Goal: Find contact information: Find contact information

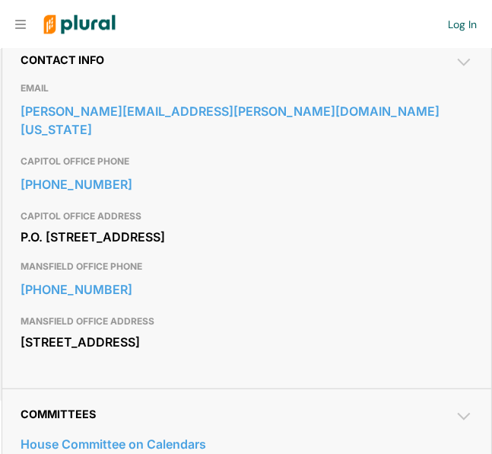
scroll to position [598, 0]
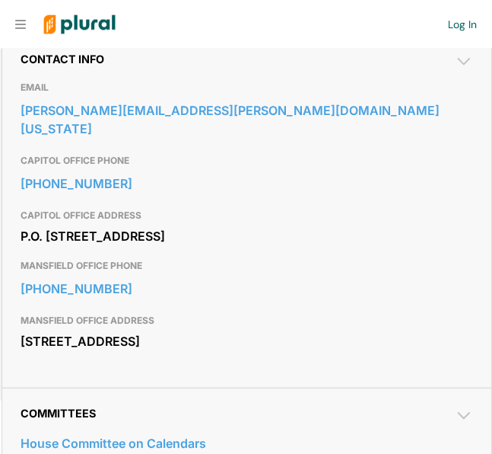
click at [18, 212] on div "Contact Info EMAIL david.cook@house.texas.gov CAPITOL OFFICE PHONE 512-463-0374…" at bounding box center [246, 209] width 489 height 353
drag, startPoint x: 21, startPoint y: 212, endPoint x: 124, endPoint y: 235, distance: 106.0
click at [124, 235] on div "P.O. Box 12910 Austin, TX 78711" at bounding box center [247, 235] width 453 height 23
copy div "P.O. Box 12910 Austin, TX 78711"
drag, startPoint x: 21, startPoint y: 338, endPoint x: 151, endPoint y: 355, distance: 130.4
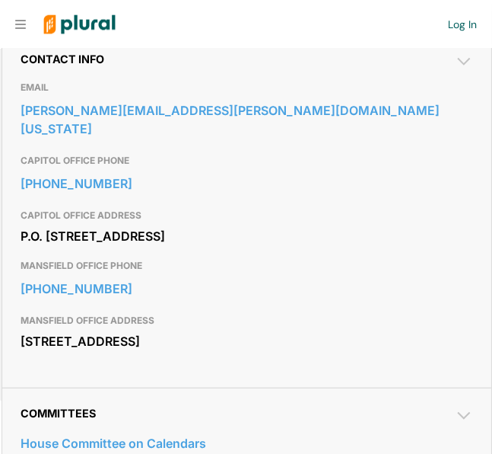
click at [151, 352] on div "309 E. Broad St. Mansfield, TX 76063" at bounding box center [247, 340] width 453 height 23
copy div "309 E. Broad St. Mansfield, TX 76063"
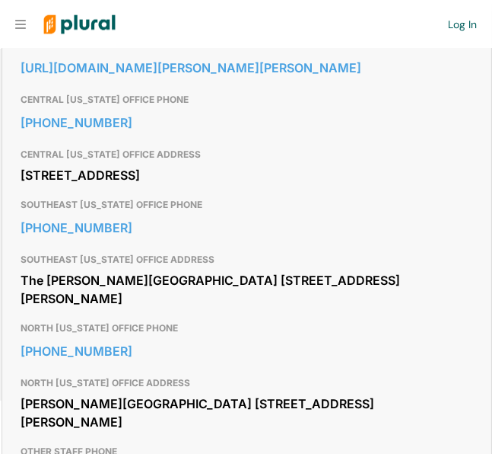
scroll to position [643, 0]
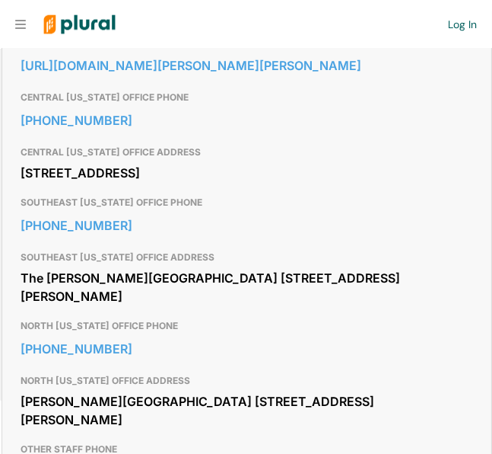
drag, startPoint x: 22, startPoint y: 167, endPoint x: 127, endPoint y: 188, distance: 107.2
click at [127, 184] on div "[STREET_ADDRESS]" at bounding box center [247, 172] width 453 height 23
copy div "[STREET_ADDRESS]"
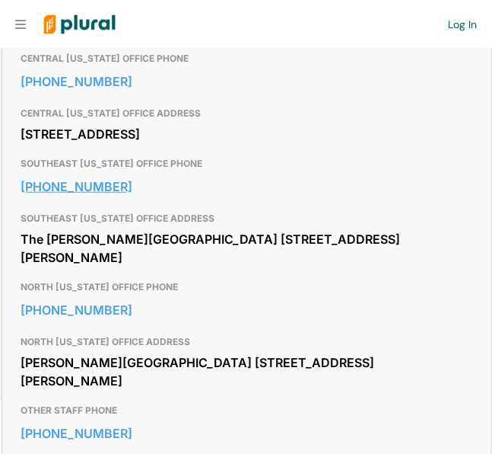
scroll to position [686, 0]
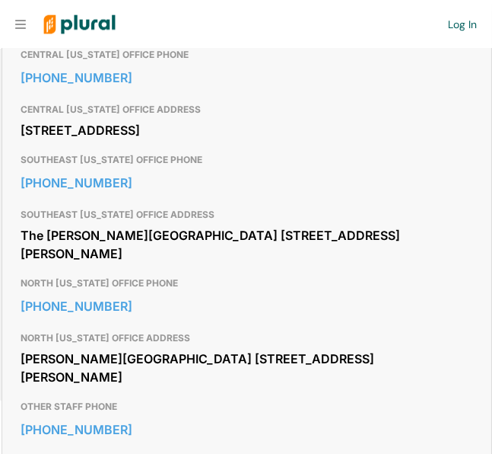
drag, startPoint x: 24, startPoint y: 250, endPoint x: 148, endPoint y: 269, distance: 126.1
click at [148, 265] on div "The [PERSON_NAME][GEOGRAPHIC_DATA] [STREET_ADDRESS][PERSON_NAME]" at bounding box center [247, 244] width 453 height 41
copy div "The [PERSON_NAME][GEOGRAPHIC_DATA] [STREET_ADDRESS][PERSON_NAME]"
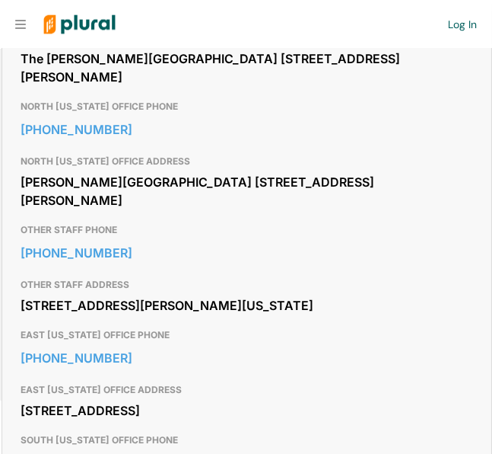
scroll to position [885, 0]
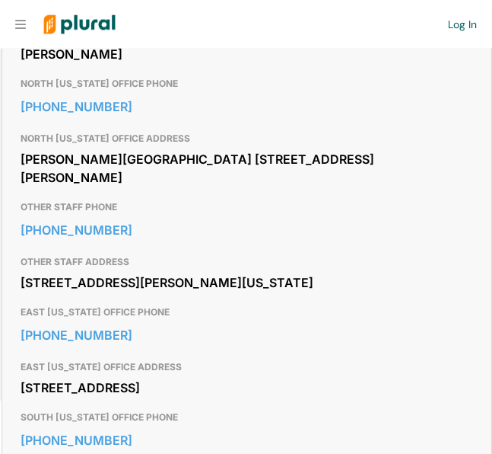
drag, startPoint x: 21, startPoint y: 173, endPoint x: 116, endPoint y: 192, distance: 96.3
click at [116, 189] on div "[PERSON_NAME][GEOGRAPHIC_DATA] [STREET_ADDRESS][PERSON_NAME]" at bounding box center [247, 168] width 453 height 41
copy div "[PERSON_NAME][GEOGRAPHIC_DATA] [STREET_ADDRESS][PERSON_NAME]"
click at [132, 185] on div "[PERSON_NAME][GEOGRAPHIC_DATA] [STREET_ADDRESS][PERSON_NAME]" at bounding box center [247, 168] width 453 height 41
drag, startPoint x: 18, startPoint y: 175, endPoint x: 124, endPoint y: 193, distance: 108.0
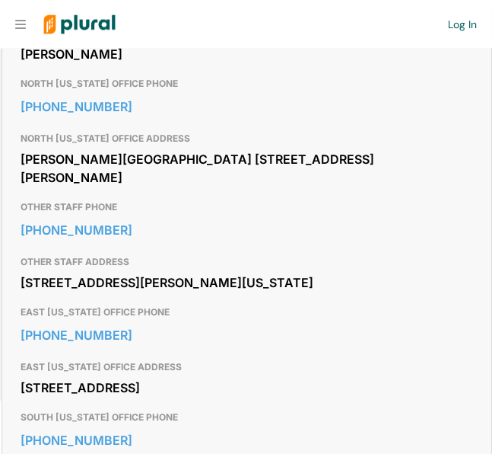
click at [124, 193] on div "Contact Info EMAIL [URL][DOMAIN_NAME][PERSON_NAME][PERSON_NAME] CENTRAL [US_STA…" at bounding box center [246, 310] width 489 height 1126
copy div "[PERSON_NAME][GEOGRAPHIC_DATA] [STREET_ADDRESS][PERSON_NAME]"
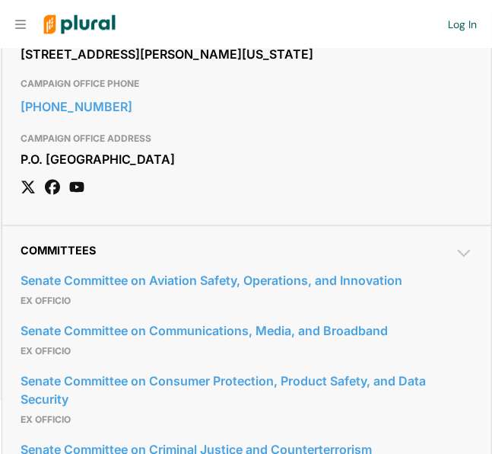
scroll to position [1536, 0]
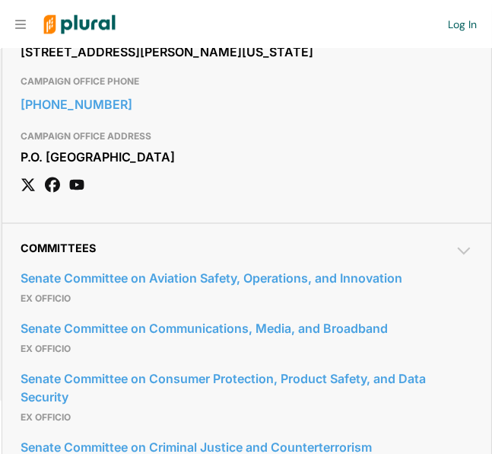
drag, startPoint x: 21, startPoint y: 135, endPoint x: 159, endPoint y: 166, distance: 142.0
click at [159, 63] on div "[STREET_ADDRESS][PERSON_NAME][US_STATE]" at bounding box center [247, 51] width 453 height 23
copy div "[STREET_ADDRESS][PERSON_NAME][US_STATE]"
